Goal: Transaction & Acquisition: Purchase product/service

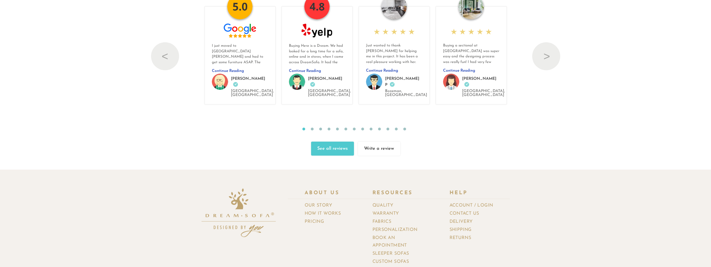
scroll to position [6953, 0]
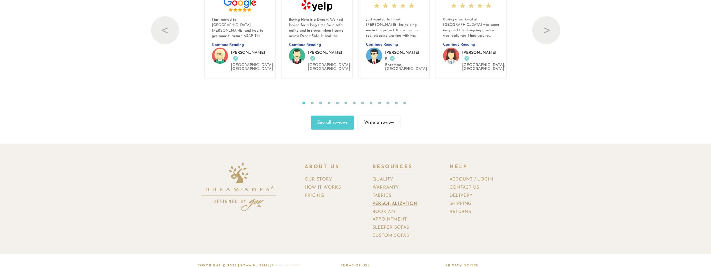
click at [411, 200] on link "Personalization" at bounding box center [396, 204] width 49 height 8
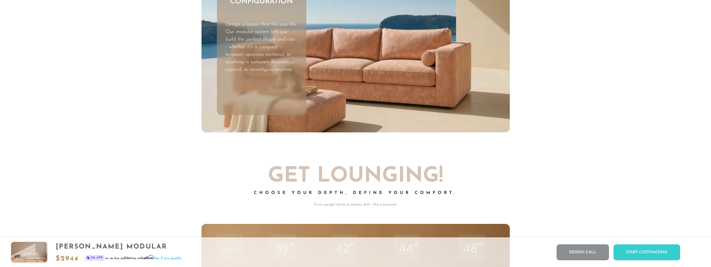
scroll to position [2243, 0]
click at [663, 255] on div "Start Customizing" at bounding box center [646, 253] width 67 height 16
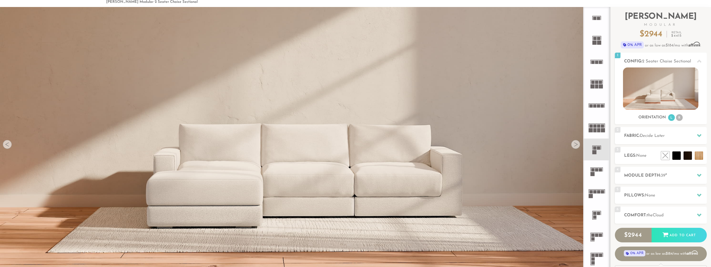
scroll to position [0, 0]
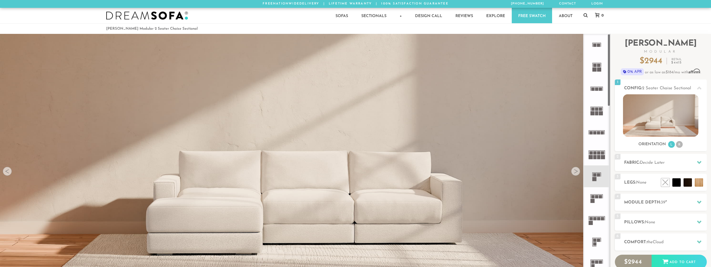
click at [598, 92] on icon at bounding box center [596, 89] width 22 height 22
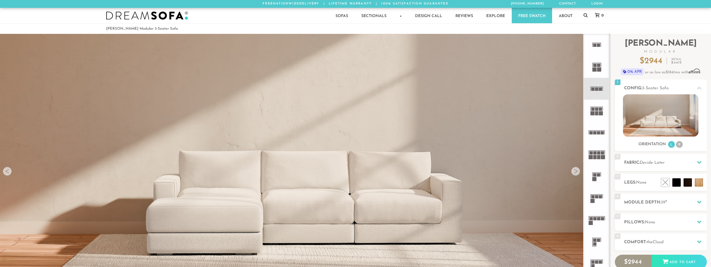
click at [599, 114] on rect at bounding box center [601, 113] width 4 height 4
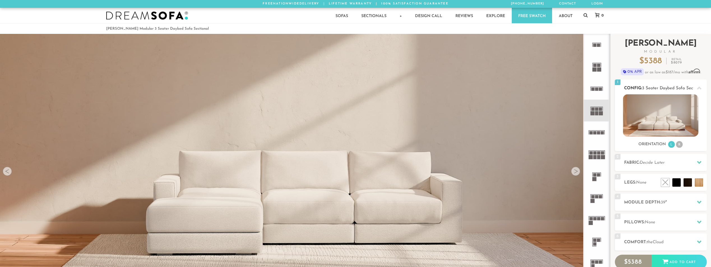
click at [634, 113] on img at bounding box center [660, 115] width 75 height 42
click at [596, 45] on rect at bounding box center [594, 45] width 3 height 3
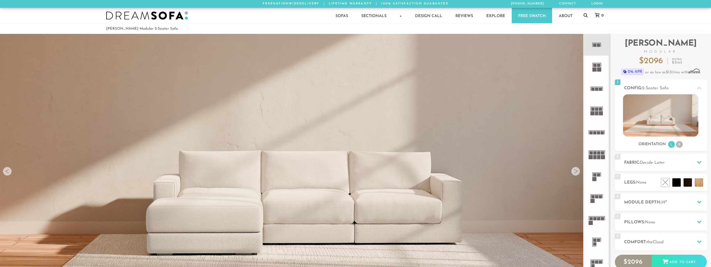
click at [597, 69] on rect at bounding box center [599, 70] width 4 height 4
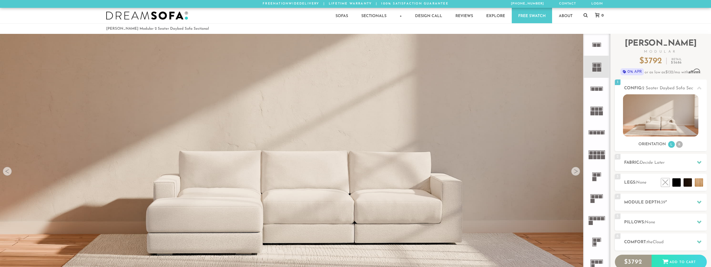
click at [596, 92] on icon at bounding box center [596, 89] width 22 height 22
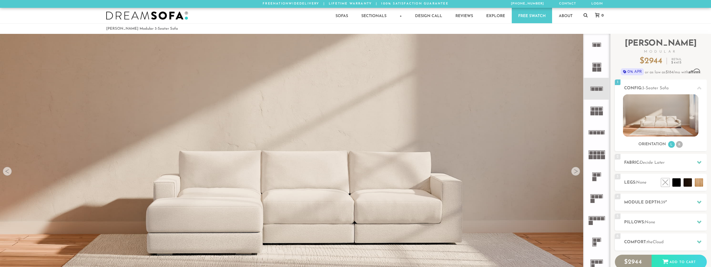
click at [599, 157] on rect at bounding box center [598, 157] width 3 height 4
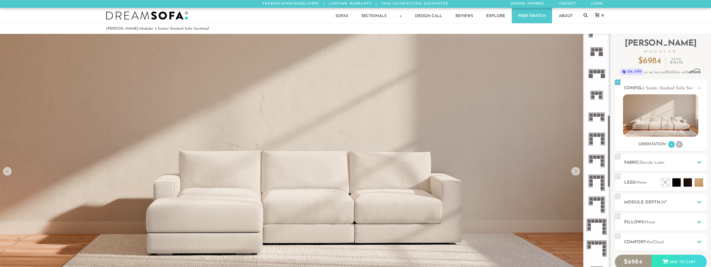
scroll to position [314, 0]
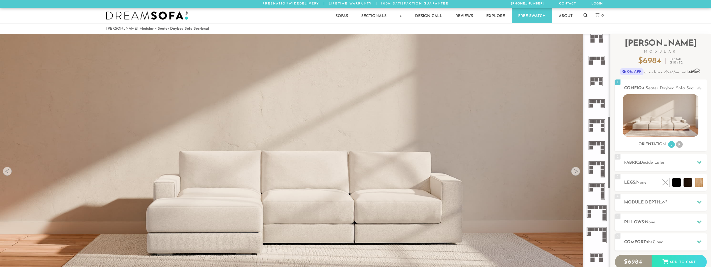
click at [598, 155] on icon at bounding box center [596, 148] width 22 height 22
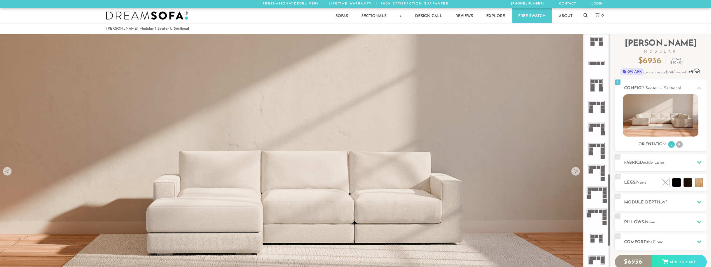
scroll to position [540, 0]
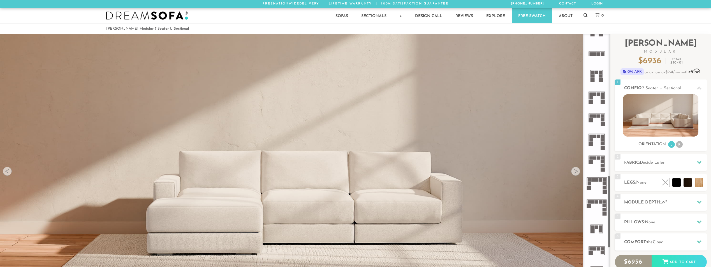
click at [596, 143] on icon at bounding box center [596, 142] width 22 height 22
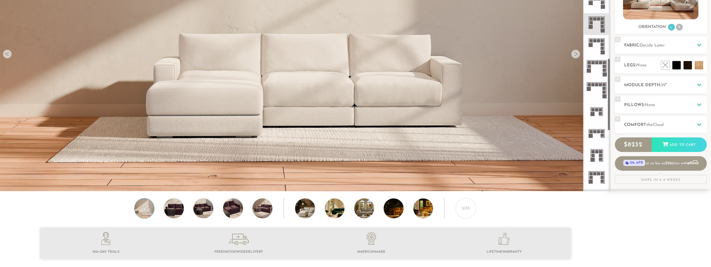
scroll to position [118, 0]
click at [147, 210] on img at bounding box center [145, 208] width 24 height 20
click at [171, 213] on img at bounding box center [174, 208] width 24 height 20
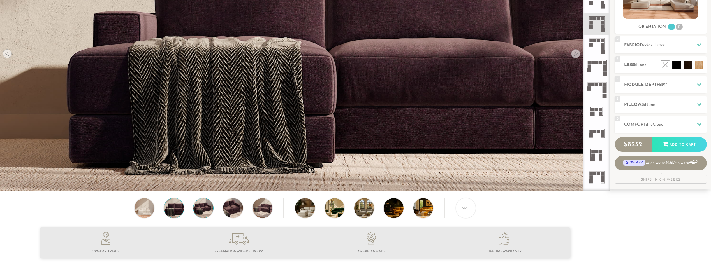
click at [203, 213] on img at bounding box center [203, 208] width 24 height 20
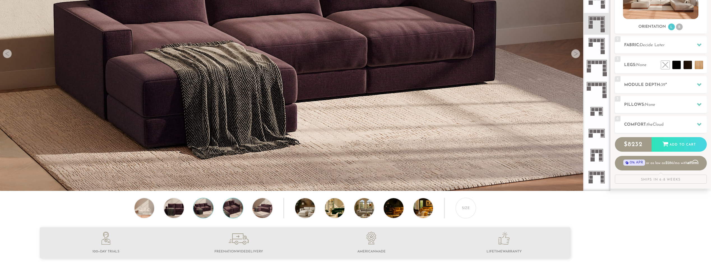
click at [229, 212] on img at bounding box center [233, 208] width 24 height 20
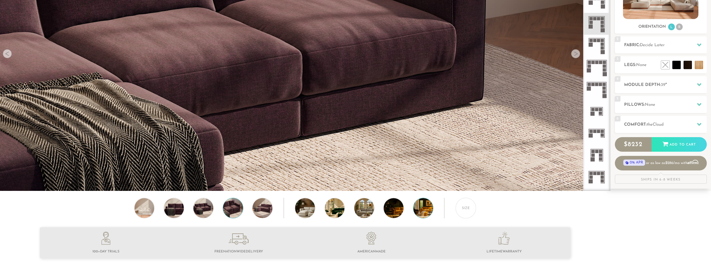
click at [422, 214] on img at bounding box center [430, 208] width 35 height 20
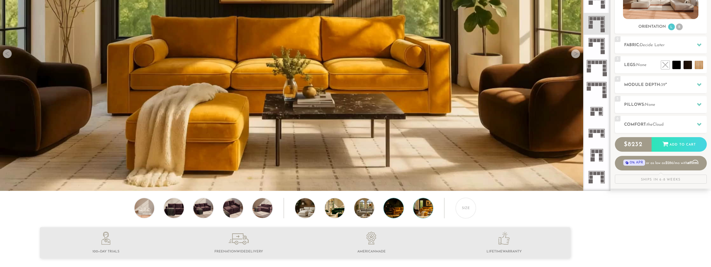
click at [396, 215] on img at bounding box center [400, 208] width 35 height 20
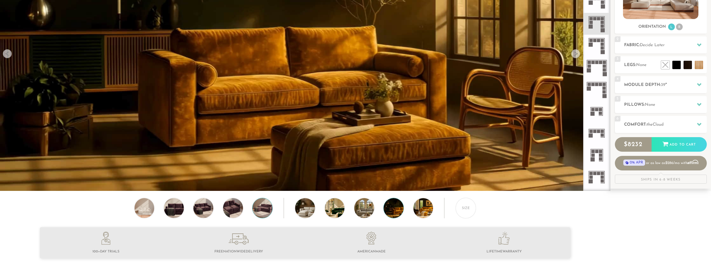
click at [257, 208] on img at bounding box center [262, 208] width 24 height 20
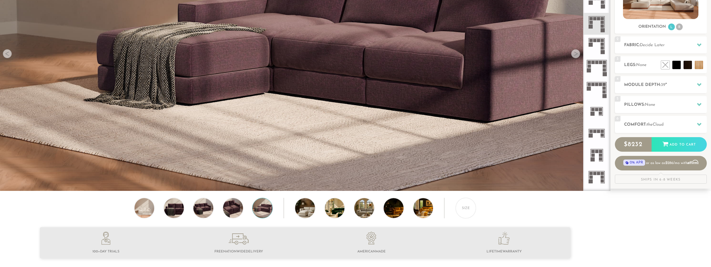
scroll to position [0, 0]
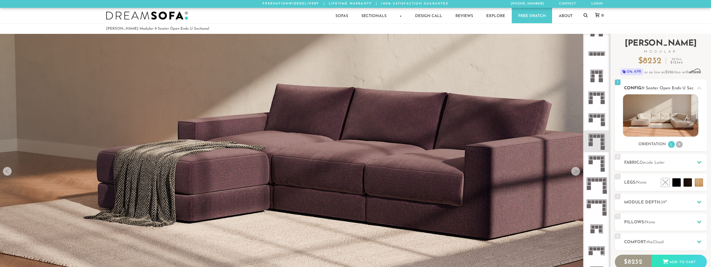
click at [680, 144] on li "R" at bounding box center [679, 144] width 7 height 7
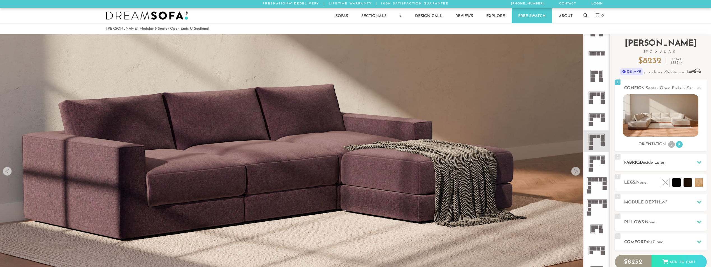
click at [698, 161] on icon at bounding box center [699, 162] width 4 height 4
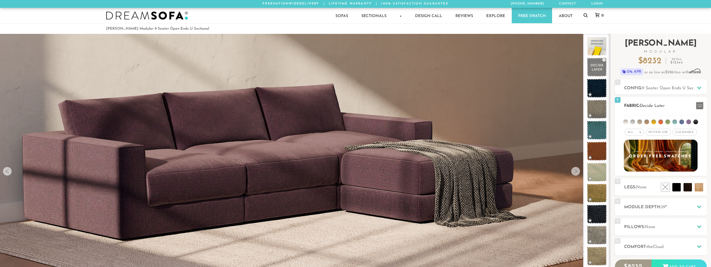
click at [648, 122] on li at bounding box center [646, 122] width 5 height 5
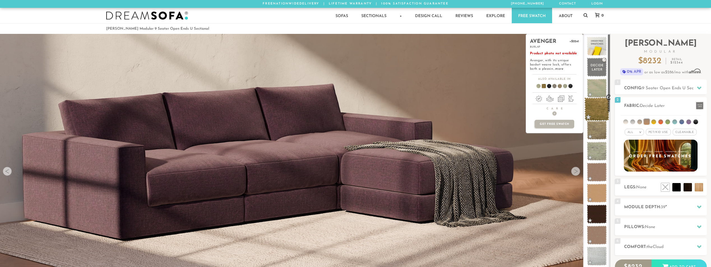
click at [589, 110] on span at bounding box center [596, 109] width 25 height 24
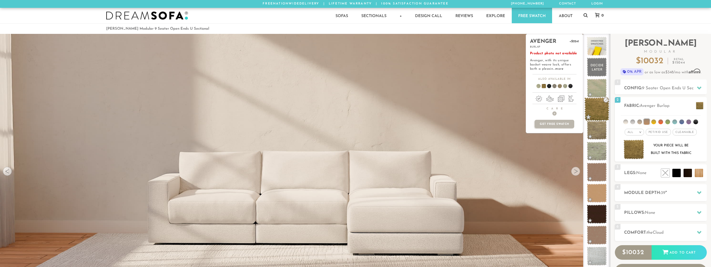
click at [598, 116] on span at bounding box center [596, 109] width 25 height 24
click at [594, 148] on span at bounding box center [596, 152] width 25 height 24
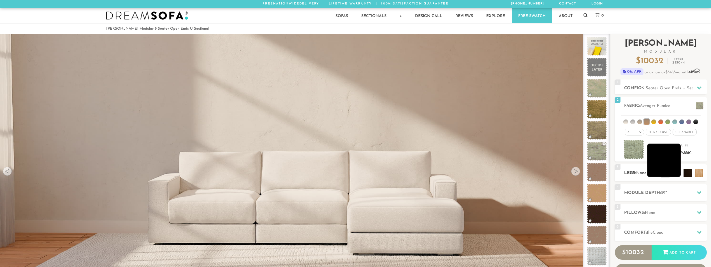
click at [678, 174] on li at bounding box center [664, 161] width 34 height 34
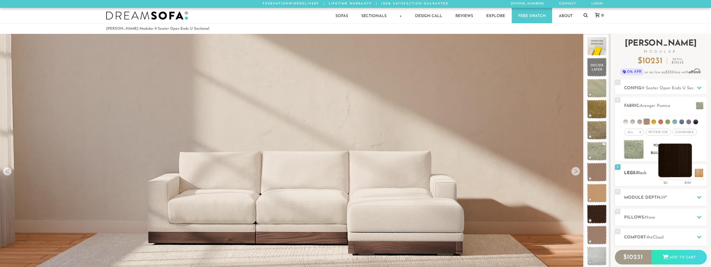
click at [687, 173] on li at bounding box center [675, 161] width 34 height 34
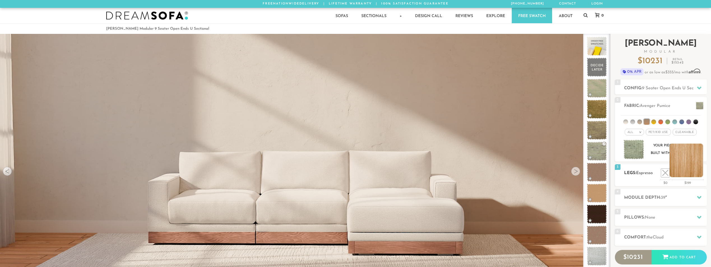
click at [701, 173] on li at bounding box center [686, 161] width 34 height 34
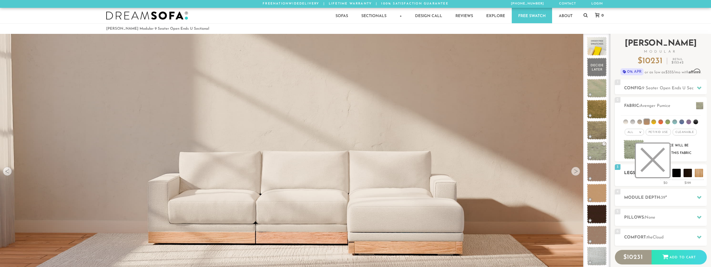
click at [668, 175] on li at bounding box center [653, 161] width 34 height 34
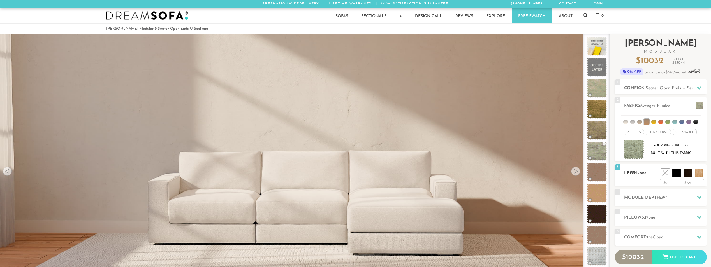
click at [683, 175] on ul at bounding box center [681, 173] width 45 height 8
drag, startPoint x: 682, startPoint y: 175, endPoint x: 675, endPoint y: 175, distance: 6.2
click at [681, 175] on ul at bounding box center [681, 173] width 45 height 8
click at [675, 175] on li at bounding box center [664, 161] width 34 height 34
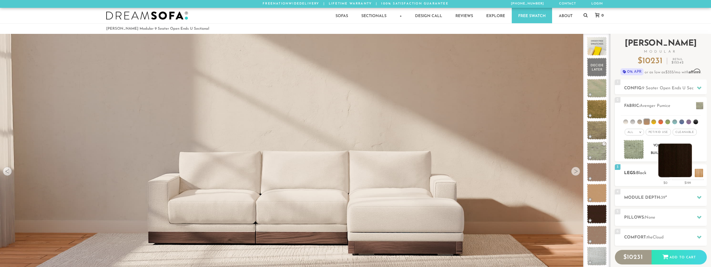
click at [687, 174] on li at bounding box center [675, 161] width 34 height 34
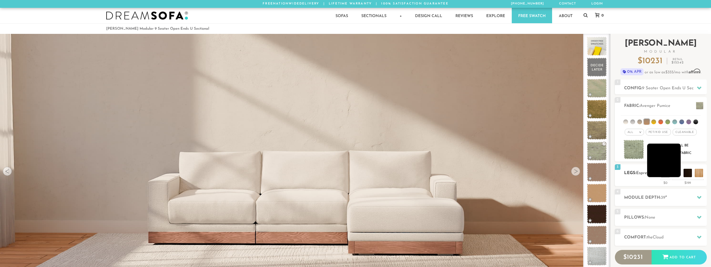
click at [675, 173] on li at bounding box center [664, 161] width 34 height 34
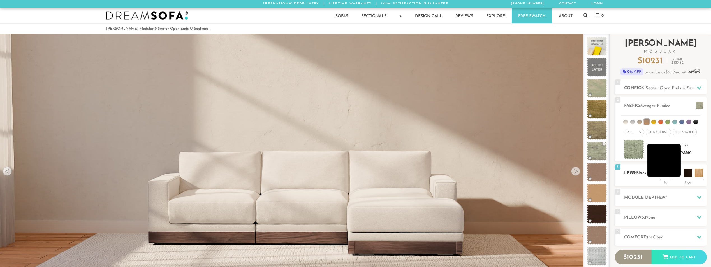
click at [679, 172] on li at bounding box center [664, 161] width 34 height 34
click at [678, 174] on li at bounding box center [664, 161] width 34 height 34
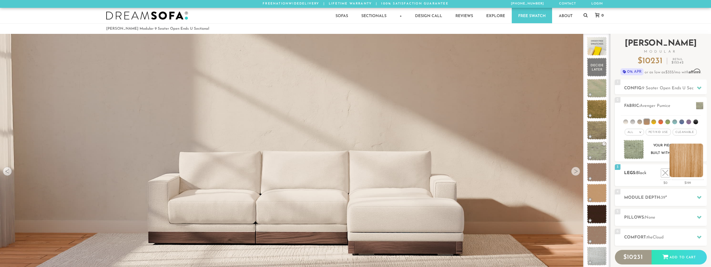
click at [699, 173] on li at bounding box center [686, 161] width 34 height 34
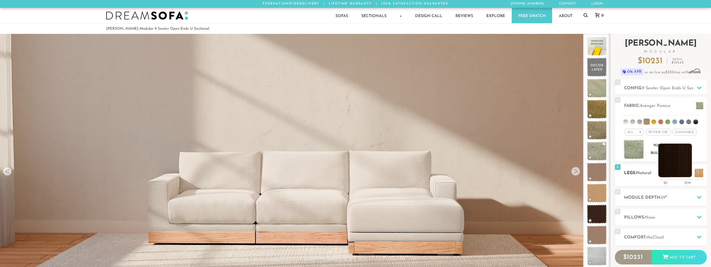
click at [686, 171] on li at bounding box center [675, 161] width 34 height 34
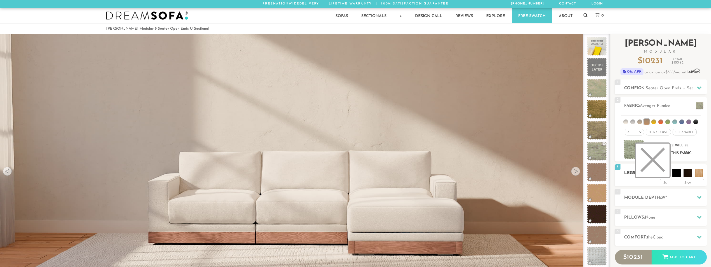
click at [664, 173] on li at bounding box center [653, 161] width 34 height 34
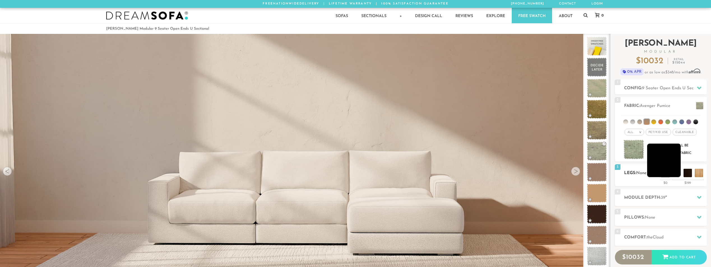
click at [677, 173] on li at bounding box center [664, 161] width 34 height 34
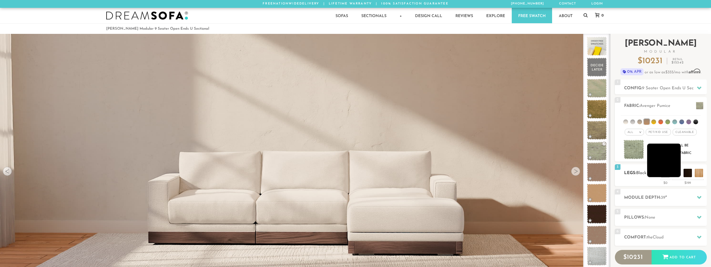
click at [669, 174] on li at bounding box center [664, 161] width 34 height 34
click at [664, 174] on li at bounding box center [664, 161] width 34 height 34
click at [664, 173] on li at bounding box center [653, 161] width 34 height 34
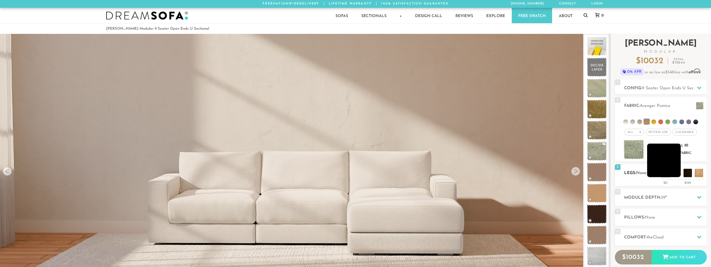
click at [675, 173] on li at bounding box center [664, 161] width 34 height 34
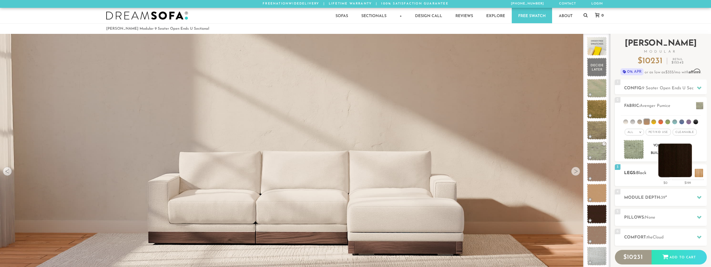
click at [685, 172] on li at bounding box center [675, 161] width 34 height 34
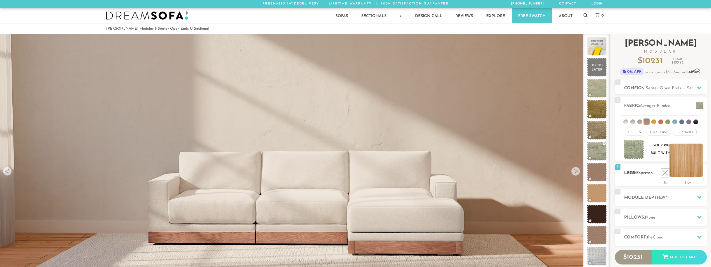
click at [696, 175] on li at bounding box center [686, 161] width 34 height 34
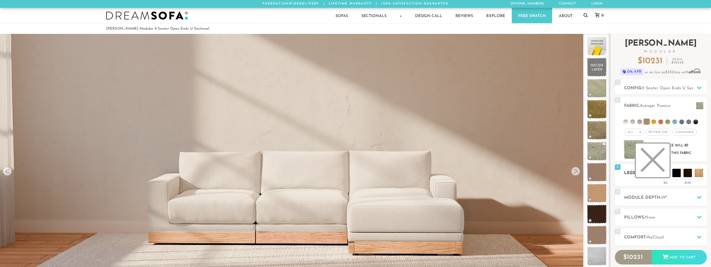
click at [665, 173] on li at bounding box center [653, 161] width 34 height 34
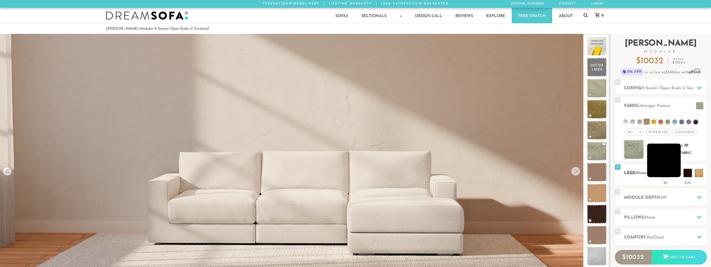
click at [680, 173] on li at bounding box center [664, 161] width 34 height 34
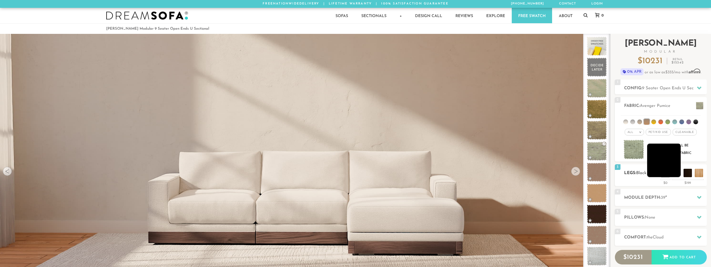
click at [670, 169] on li at bounding box center [664, 161] width 34 height 34
click at [677, 173] on li at bounding box center [664, 161] width 34 height 34
click at [688, 173] on li at bounding box center [675, 161] width 34 height 34
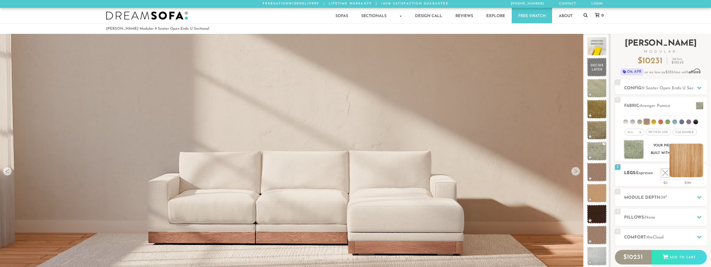
click at [703, 174] on ul at bounding box center [681, 173] width 45 height 8
click at [666, 174] on li at bounding box center [653, 161] width 34 height 34
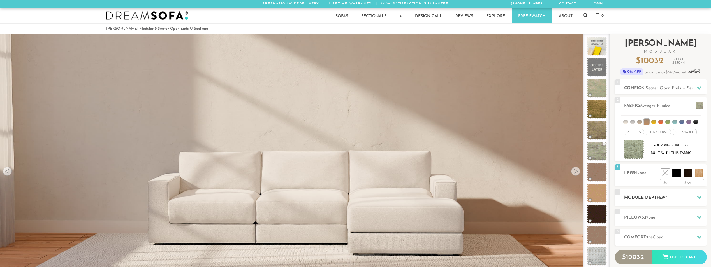
click at [656, 198] on h2 "Module Depth: 39 "" at bounding box center [665, 198] width 83 height 6
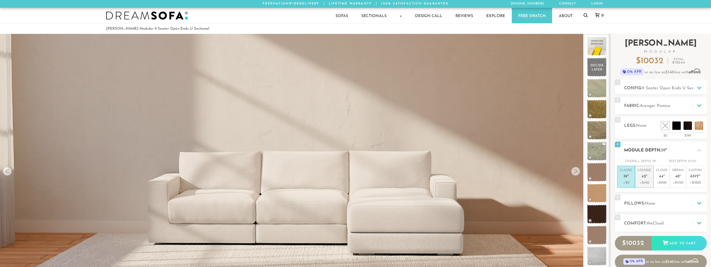
click at [643, 175] on span "42" at bounding box center [643, 177] width 4 height 5
click at [647, 198] on div "5 Pillows: None" at bounding box center [661, 203] width 92 height 17
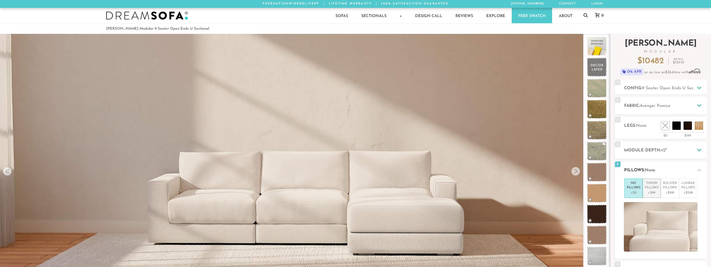
click at [654, 187] on p "Throw Pillows" at bounding box center [652, 185] width 14 height 9
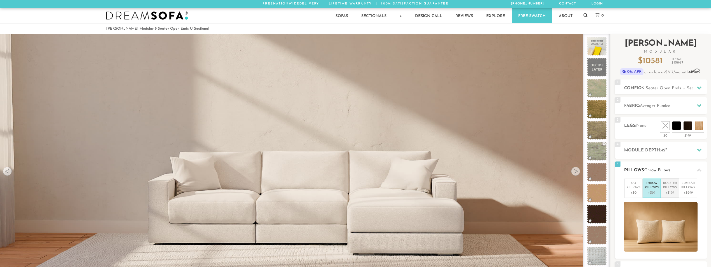
click at [665, 185] on p "Bolster Pillows" at bounding box center [670, 185] width 14 height 9
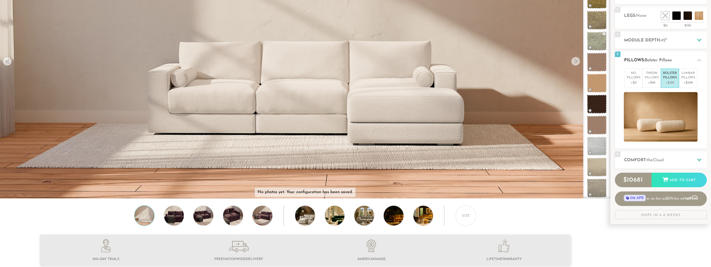
scroll to position [112, 0]
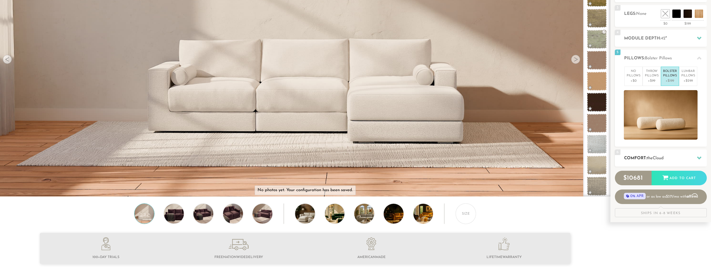
click at [635, 154] on div "6 Comfort: the Cloud soft" at bounding box center [661, 158] width 92 height 17
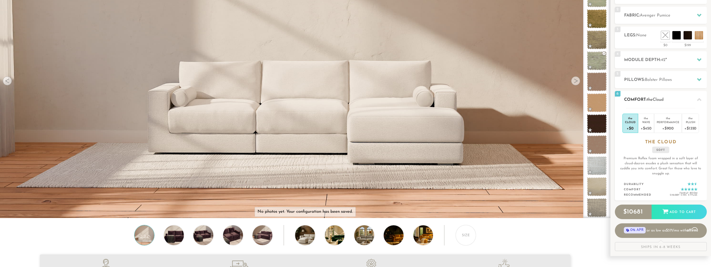
scroll to position [84, 0]
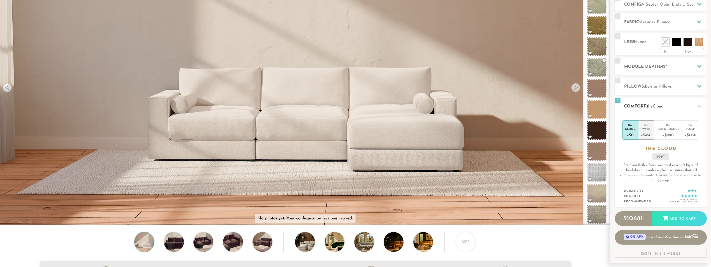
click at [645, 131] on div "+$450" at bounding box center [645, 135] width 11 height 8
click at [662, 131] on div "+$900" at bounding box center [667, 135] width 23 height 8
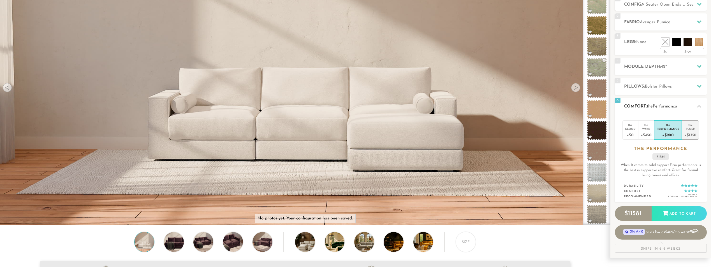
click at [693, 131] on div "Plush" at bounding box center [690, 129] width 12 height 4
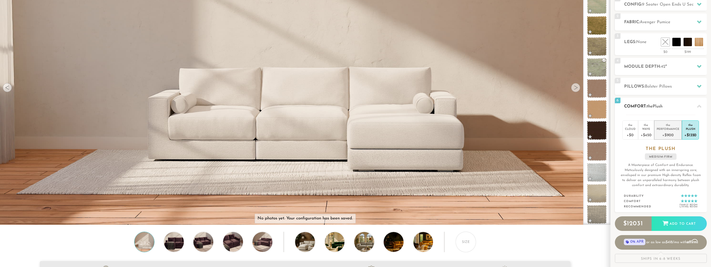
click at [667, 131] on div "+$900" at bounding box center [667, 135] width 23 height 8
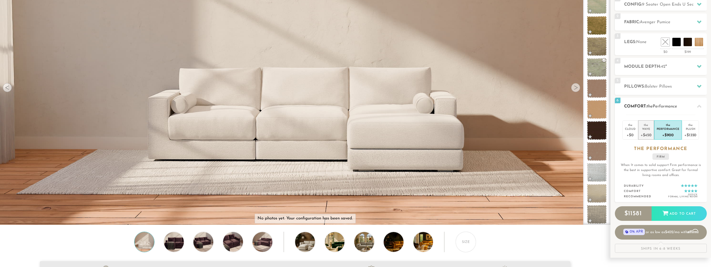
click at [651, 132] on div "+$450" at bounding box center [645, 135] width 11 height 8
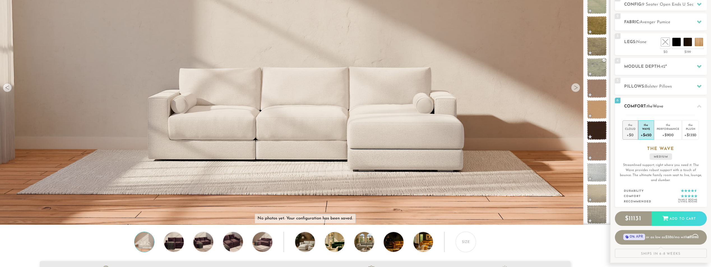
click at [629, 136] on div "+$0" at bounding box center [630, 135] width 11 height 8
click at [648, 131] on div "+$450" at bounding box center [645, 135] width 11 height 8
click at [661, 128] on div "Performance" at bounding box center [667, 129] width 23 height 4
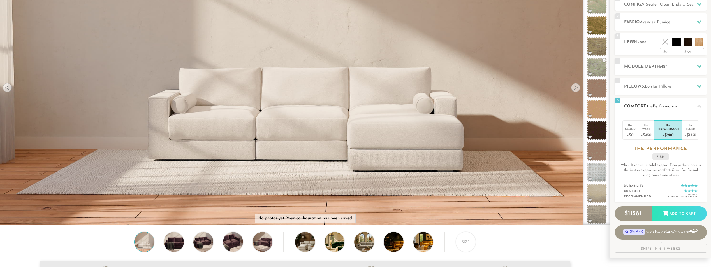
click at [679, 127] on li "the Performance +$900" at bounding box center [668, 129] width 28 height 19
click at [693, 128] on div "Plush" at bounding box center [690, 129] width 12 height 4
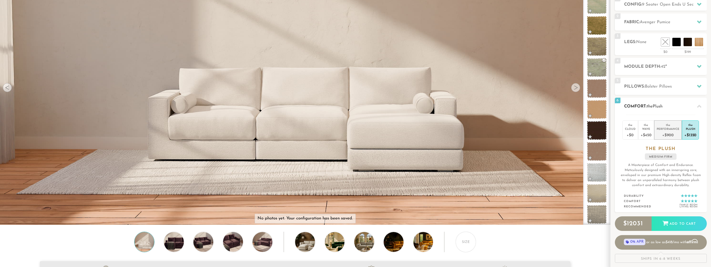
click at [670, 137] on div "+$900" at bounding box center [667, 135] width 23 height 8
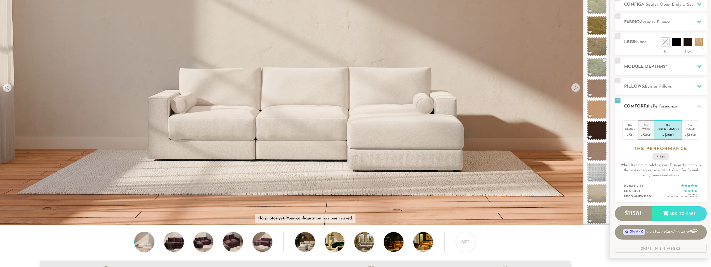
click at [652, 134] on li "the Wave +$450" at bounding box center [646, 129] width 16 height 19
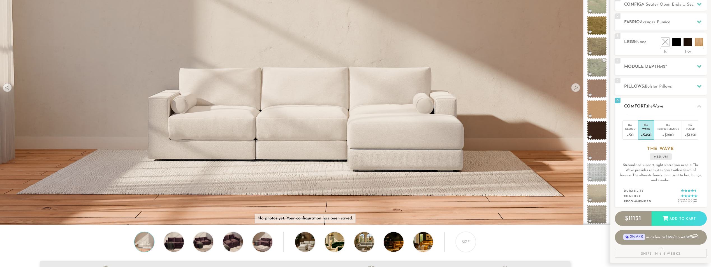
click at [617, 134] on div "the Cloud +$0 the Wave +$450 the Performance +$900 the Plush +$1350 the WAVE me…" at bounding box center [661, 161] width 92 height 93
click at [634, 133] on div "+$0" at bounding box center [630, 135] width 11 height 8
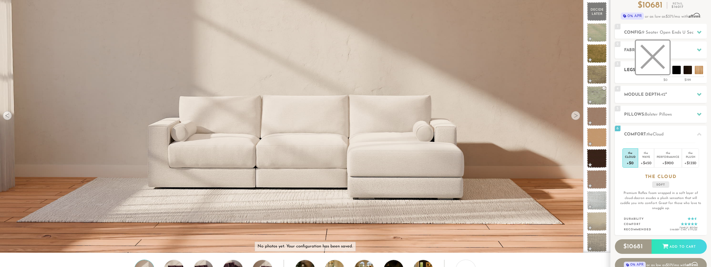
scroll to position [56, 0]
click at [699, 48] on icon at bounding box center [699, 49] width 4 height 4
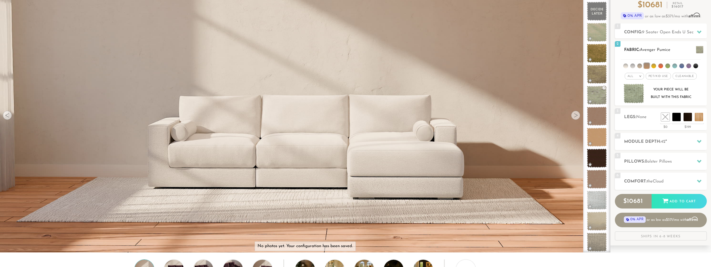
click at [654, 66] on li at bounding box center [653, 66] width 5 height 5
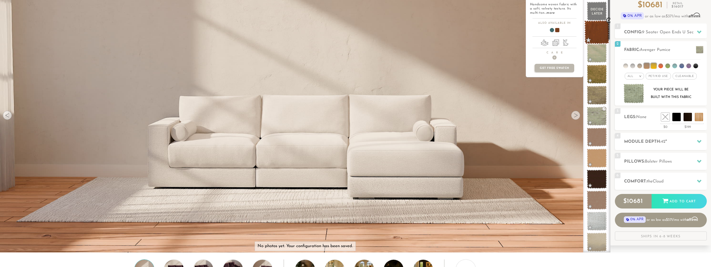
click at [601, 38] on span at bounding box center [596, 32] width 25 height 24
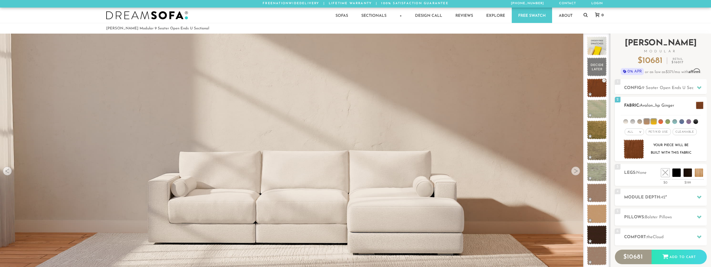
scroll to position [0, 0]
click at [664, 86] on h2 "Config: 9 Seater Open Ends U Sectional" at bounding box center [665, 88] width 83 height 6
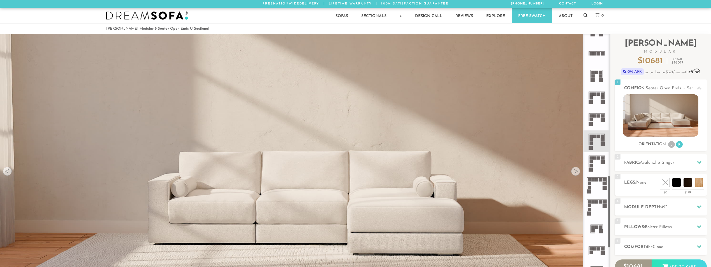
click at [594, 125] on icon at bounding box center [596, 119] width 22 height 22
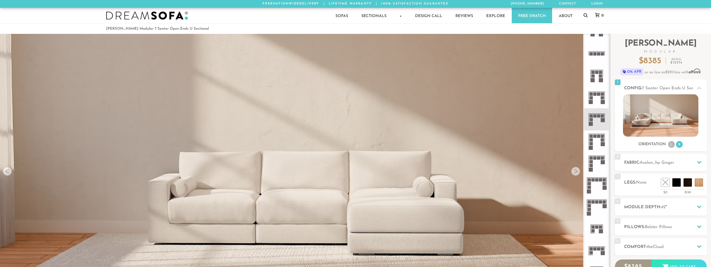
click at [595, 123] on icon at bounding box center [596, 119] width 22 height 22
click at [679, 145] on li "R" at bounding box center [679, 144] width 7 height 7
click at [673, 146] on li "L" at bounding box center [671, 144] width 7 height 7
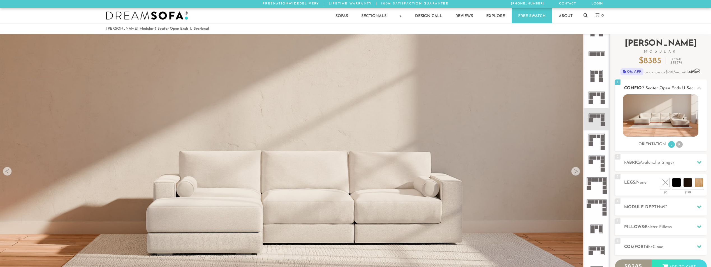
click at [663, 115] on img at bounding box center [660, 115] width 75 height 42
click at [676, 145] on li "R" at bounding box center [679, 144] width 7 height 7
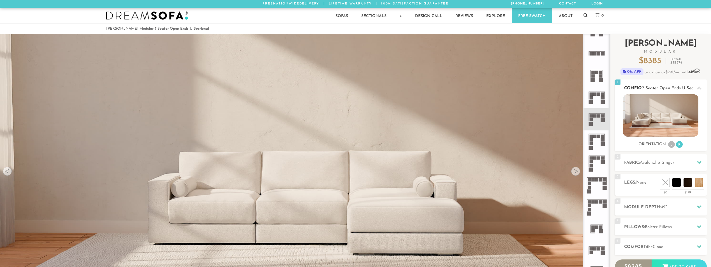
click at [670, 148] on li "L" at bounding box center [671, 144] width 7 height 7
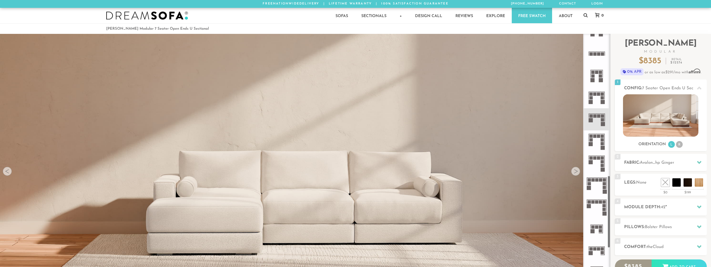
click at [600, 204] on icon at bounding box center [596, 207] width 22 height 22
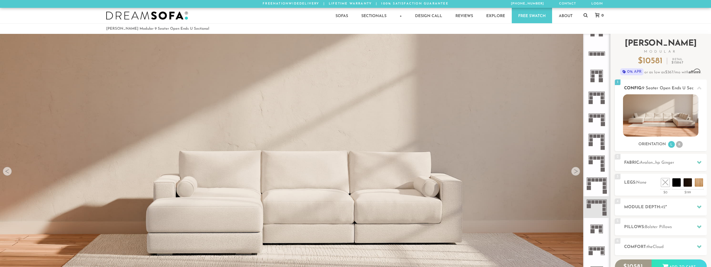
click at [678, 147] on li "R" at bounding box center [679, 144] width 7 height 7
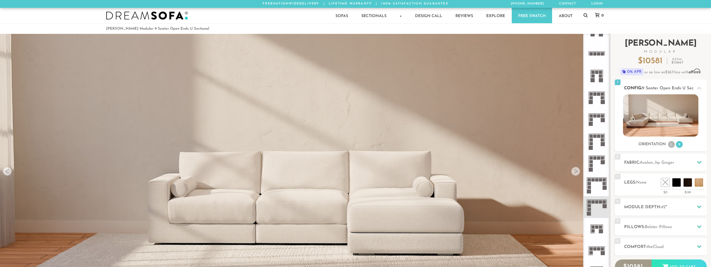
click at [670, 146] on li "L" at bounding box center [671, 144] width 7 height 7
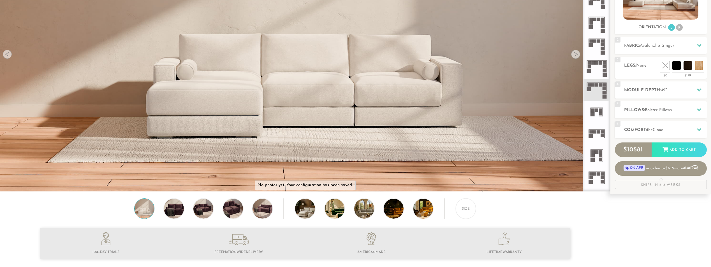
scroll to position [118, 0]
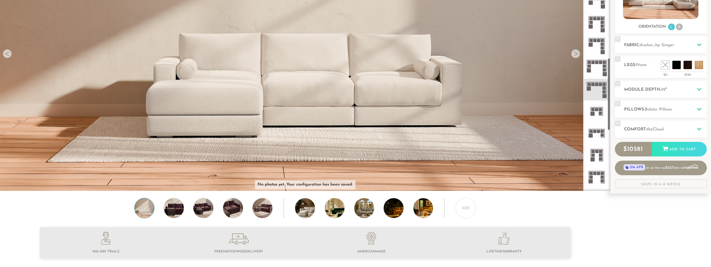
click at [577, 53] on div at bounding box center [575, 53] width 9 height 9
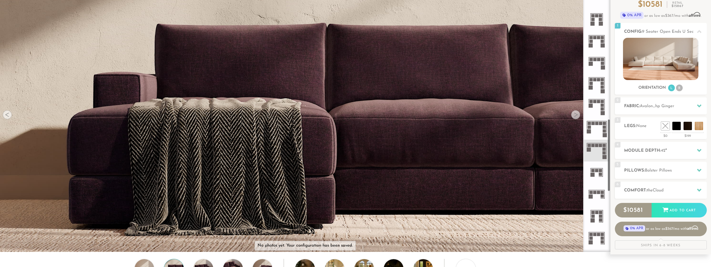
scroll to position [56, 0]
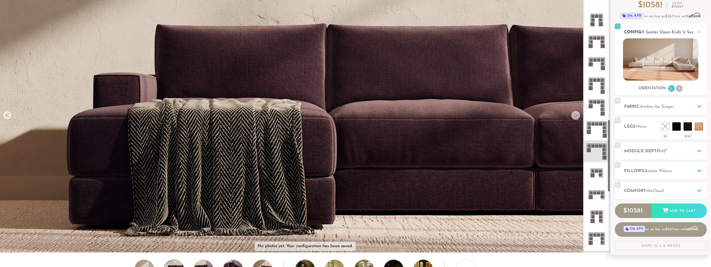
click at [680, 91] on li "R" at bounding box center [679, 88] width 7 height 7
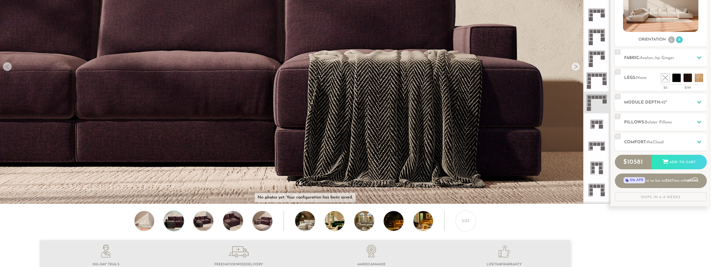
scroll to position [112, 0]
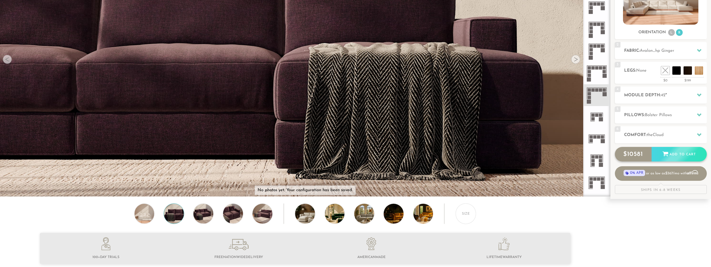
click at [632, 151] on div "$ 10581 Add to Cart" at bounding box center [661, 154] width 92 height 15
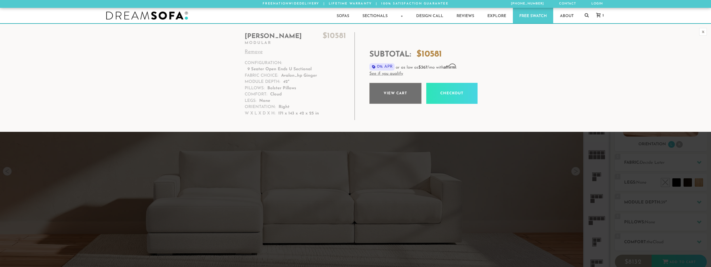
click at [397, 97] on link "View cart" at bounding box center [395, 93] width 52 height 21
